Goal: Check status: Check status

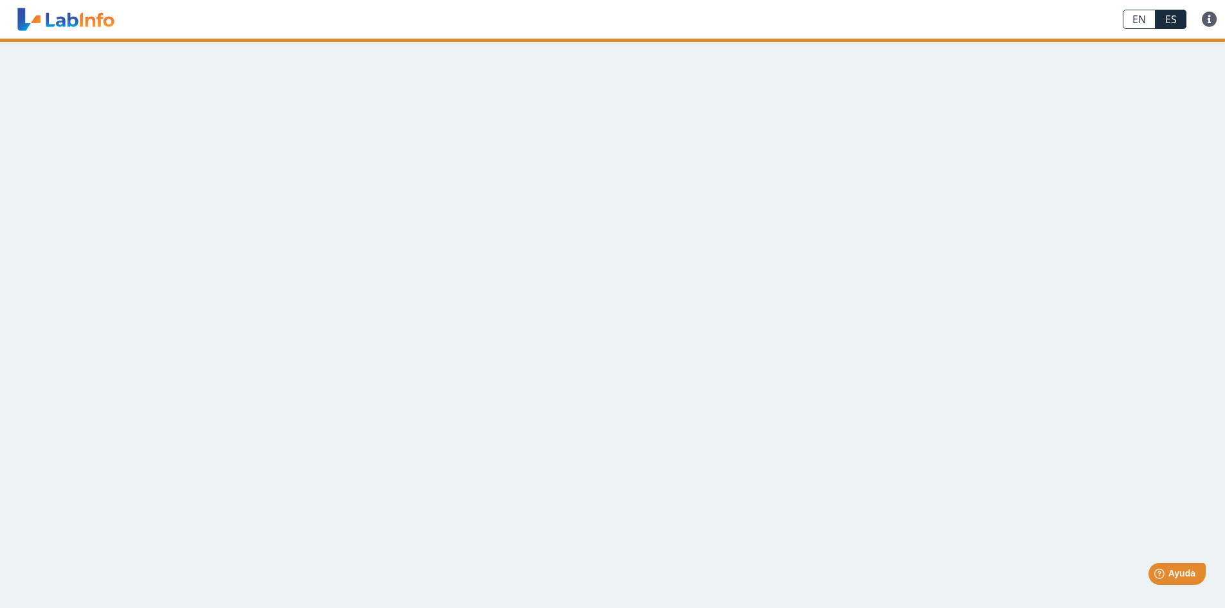
click at [271, 298] on main at bounding box center [612, 323] width 1225 height 569
